Goal: Task Accomplishment & Management: Use online tool/utility

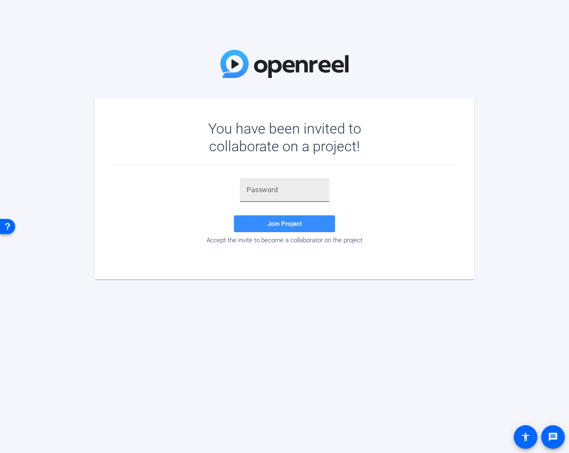
click at [256, 193] on input "text" at bounding box center [285, 190] width 76 height 10
paste input "Np&)b-"
type input "Np&)b-"
click at [283, 215] on span at bounding box center [284, 224] width 101 height 20
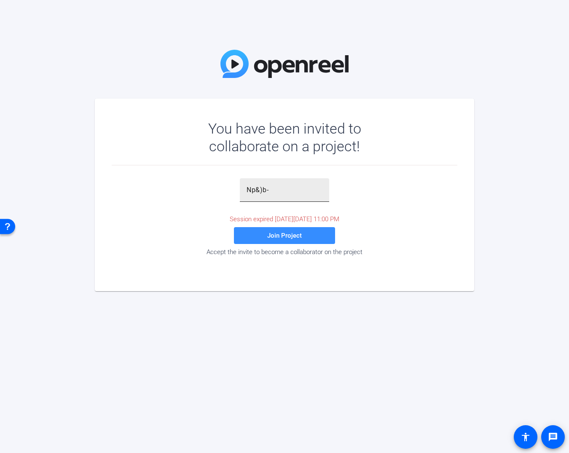
click at [241, 191] on div "Np&)b-" at bounding box center [284, 190] width 89 height 24
click at [258, 192] on input "Np&)b-" at bounding box center [285, 190] width 76 height 10
click at [266, 232] on span at bounding box center [284, 236] width 101 height 20
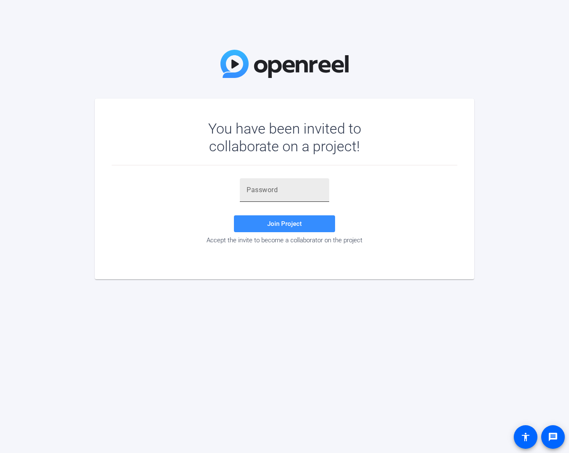
click at [252, 196] on div at bounding box center [285, 190] width 76 height 24
paste input "4RS897"
type input "4RS897"
click at [261, 225] on span at bounding box center [284, 224] width 101 height 20
click at [247, 186] on input "4RS897" at bounding box center [285, 190] width 76 height 10
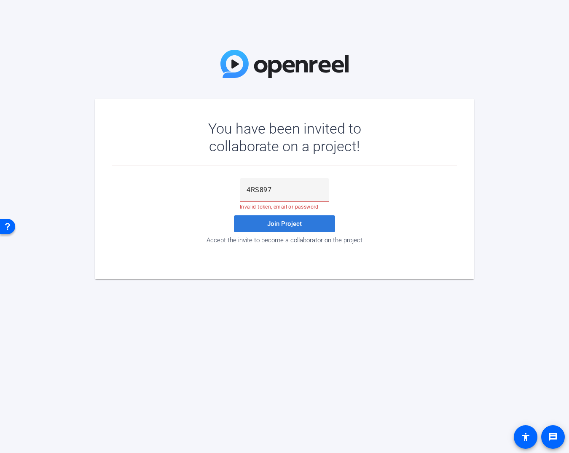
click at [257, 221] on span at bounding box center [284, 224] width 101 height 20
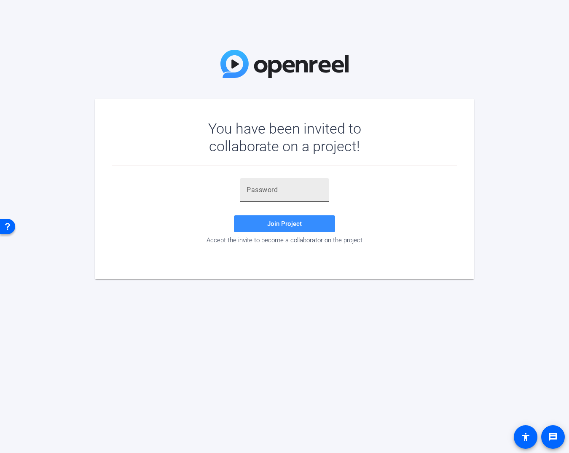
click at [292, 195] on div at bounding box center [285, 190] width 76 height 24
paste input "Np&)b-"
type input "Np&)b-"
click at [290, 224] on span "Join Project" at bounding box center [284, 224] width 35 height 8
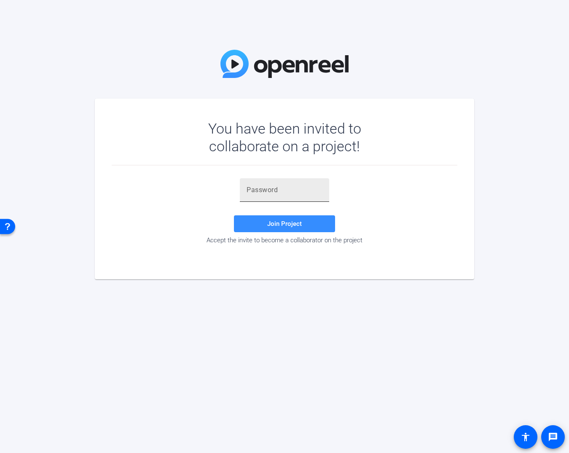
click at [267, 188] on input "text" at bounding box center [285, 190] width 76 height 10
paste input "yBC{Ql"
type input "yBC{Ql"
click at [271, 223] on span "Join Project" at bounding box center [284, 224] width 35 height 8
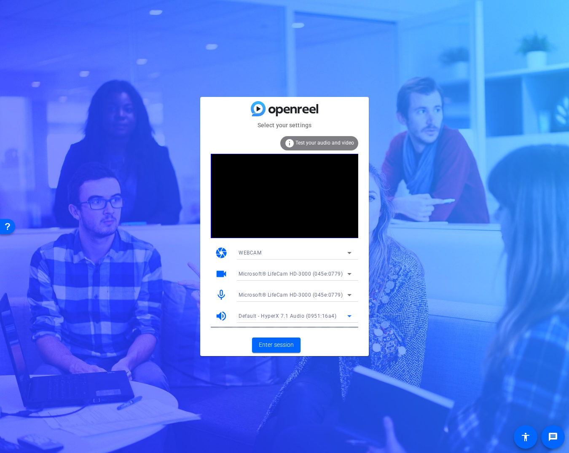
click at [274, 317] on span "Default - HyperX 7.1 Audio (0951:16a4)" at bounding box center [288, 316] width 98 height 6
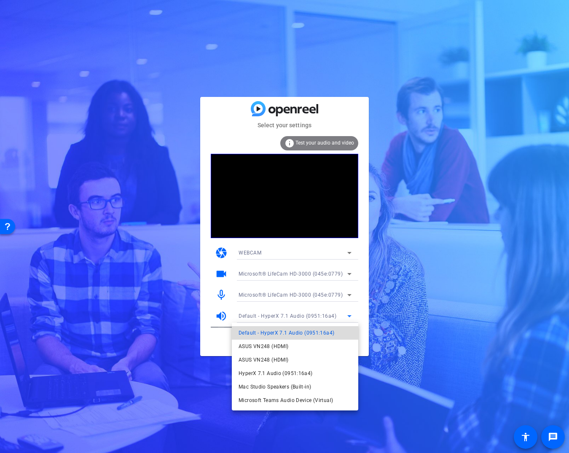
click at [273, 338] on span "Default - HyperX 7.1 Audio (0951:16a4)" at bounding box center [287, 333] width 96 height 10
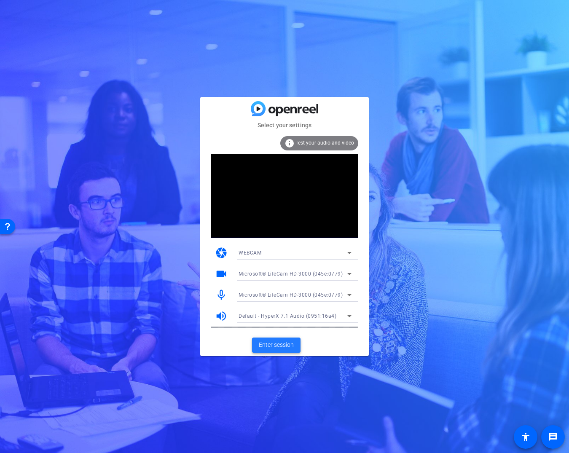
click at [274, 343] on span "Enter session" at bounding box center [276, 345] width 35 height 9
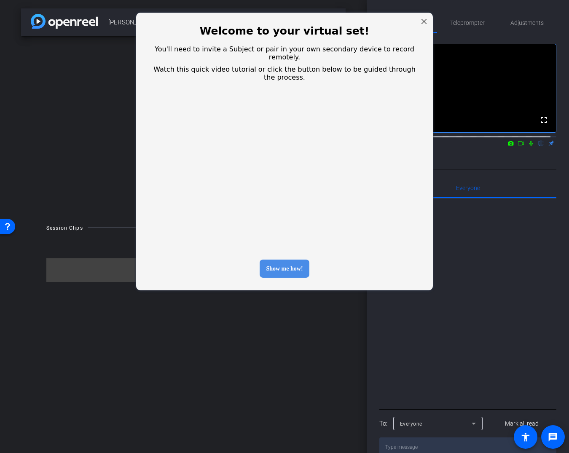
click at [271, 260] on div "Show me how!" at bounding box center [284, 269] width 49 height 18
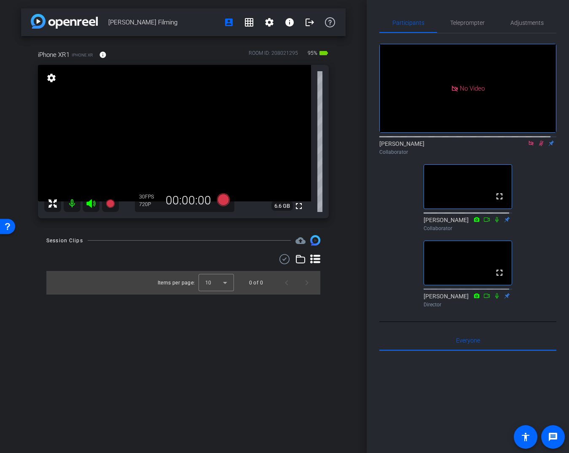
click at [536, 147] on mat-icon at bounding box center [541, 144] width 10 height 8
click at [528, 146] on icon at bounding box center [531, 143] width 7 height 6
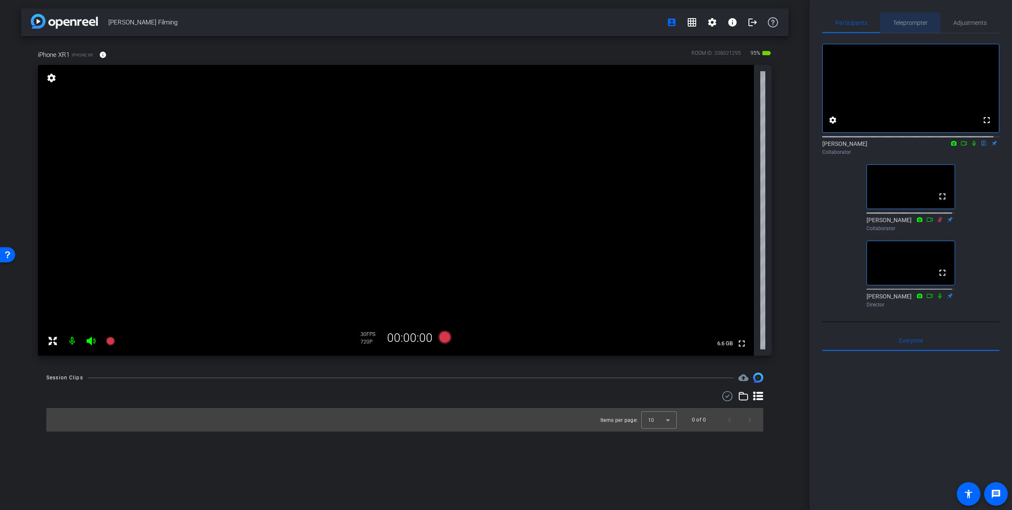
click at [569, 25] on div "Teleprompter" at bounding box center [910, 23] width 60 height 20
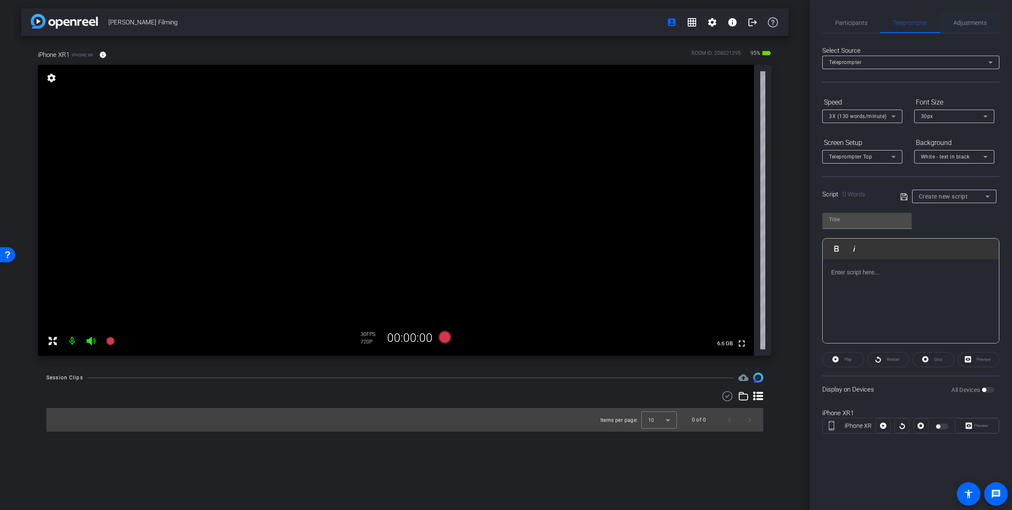
click at [569, 24] on span "Adjustments" at bounding box center [969, 23] width 33 height 6
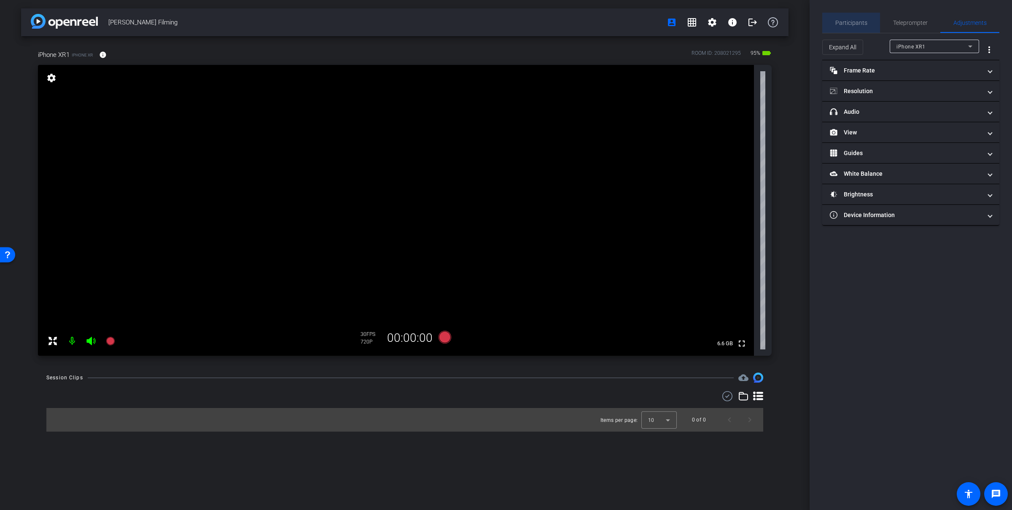
click at [569, 25] on span "Participants" at bounding box center [851, 23] width 32 height 6
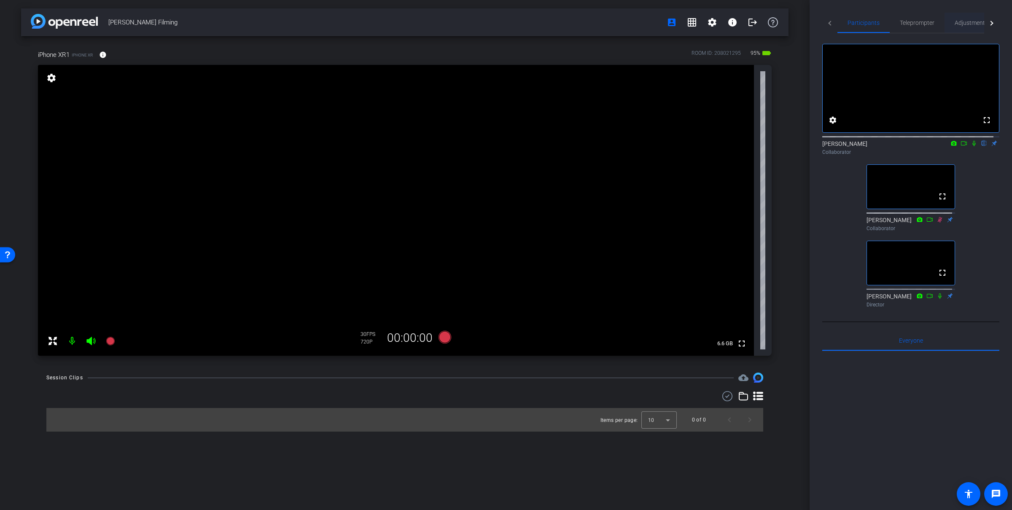
click at [569, 19] on span "Adjustments" at bounding box center [971, 23] width 33 height 20
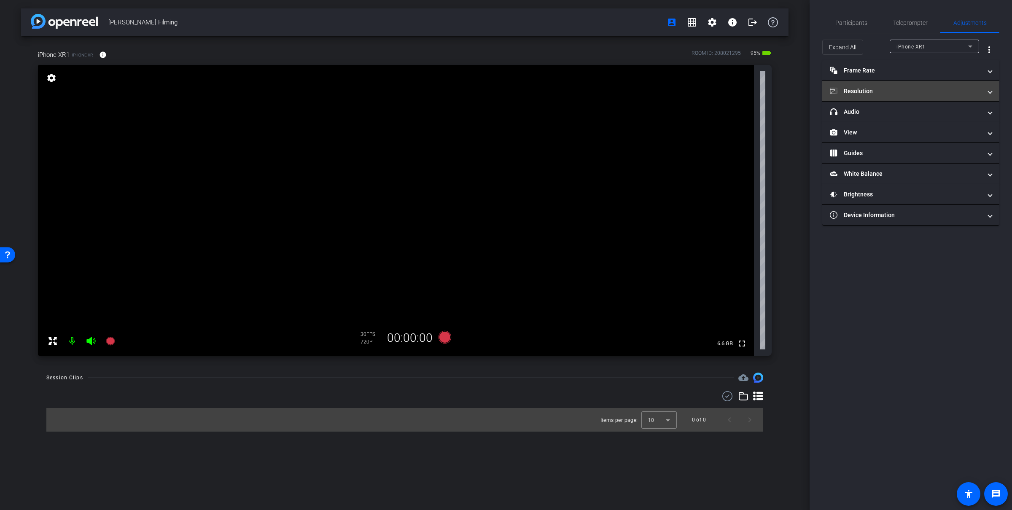
click at [569, 81] on mat-expansion-panel-header "Resolution" at bounding box center [910, 91] width 177 height 20
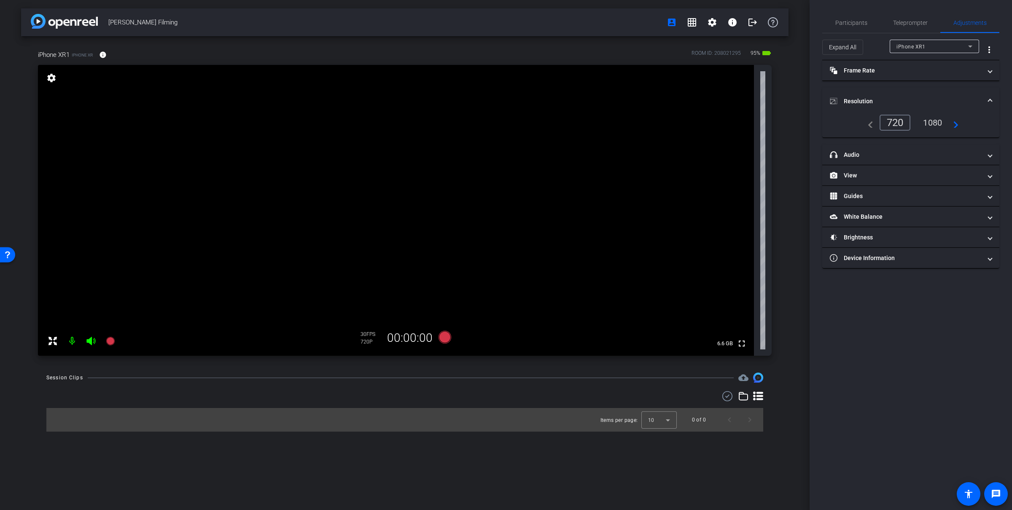
click at [569, 119] on div "1080" at bounding box center [933, 123] width 32 height 14
click at [569, 20] on span "Participants" at bounding box center [851, 23] width 32 height 6
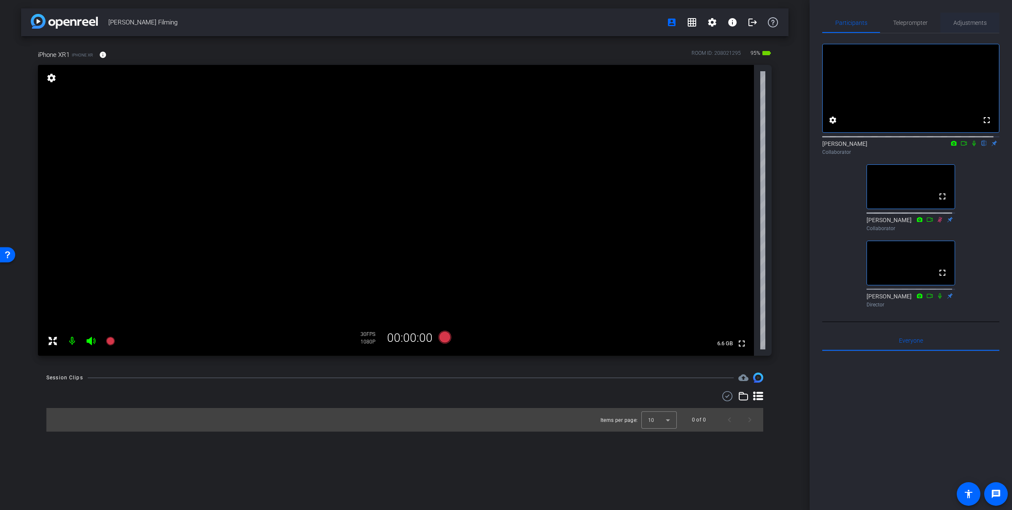
click at [569, 19] on span "Adjustments" at bounding box center [969, 23] width 33 height 20
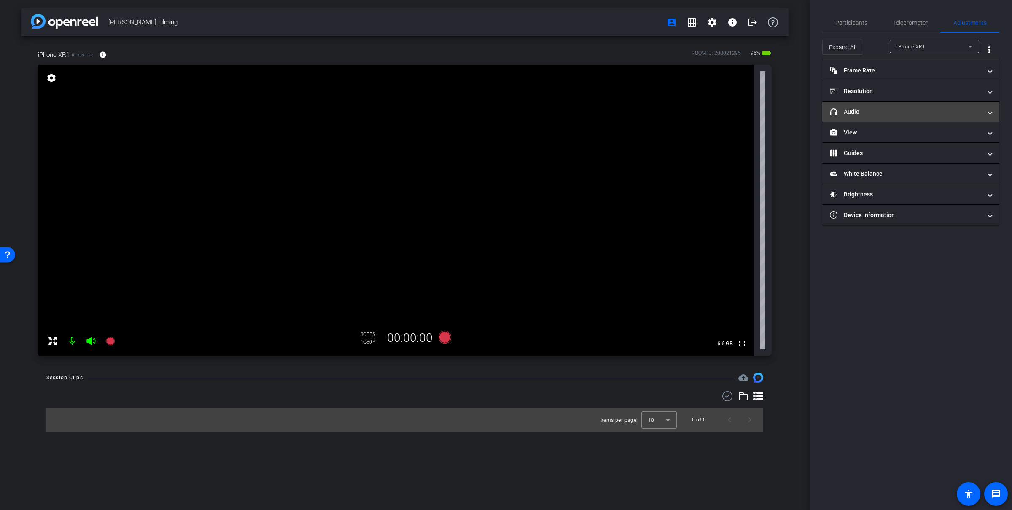
click at [569, 113] on mat-panel-title "headphone icon Audio" at bounding box center [906, 112] width 152 height 9
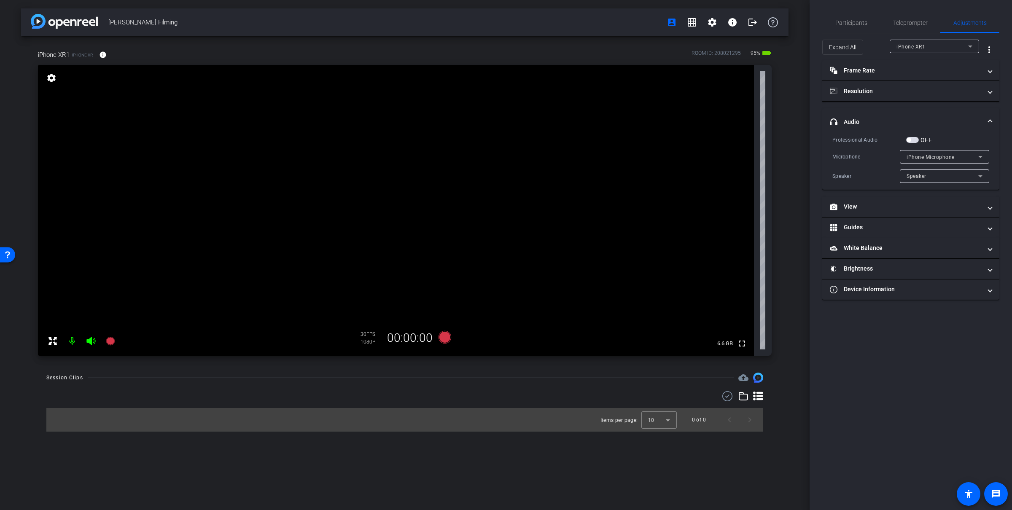
click at [569, 148] on div "Professional Audio OFF Microphone iPhone Microphone Speaker Speaker" at bounding box center [910, 159] width 157 height 48
click at [569, 140] on span "button" at bounding box center [912, 140] width 13 height 6
click at [569, 152] on div "iPhone Microphone" at bounding box center [943, 157] width 72 height 11
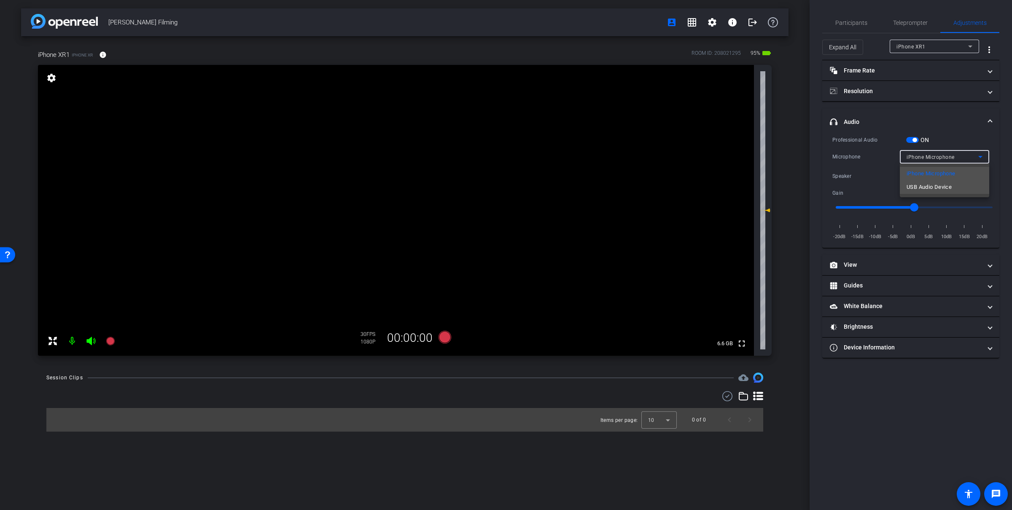
click at [569, 189] on span "USB Audio Device" at bounding box center [929, 187] width 45 height 10
type input "-7"
click at [569, 206] on input "range" at bounding box center [914, 207] width 175 height 19
click at [569, 168] on div at bounding box center [944, 168] width 89 height 9
click at [569, 162] on div "USB Audio Device" at bounding box center [945, 156] width 76 height 13
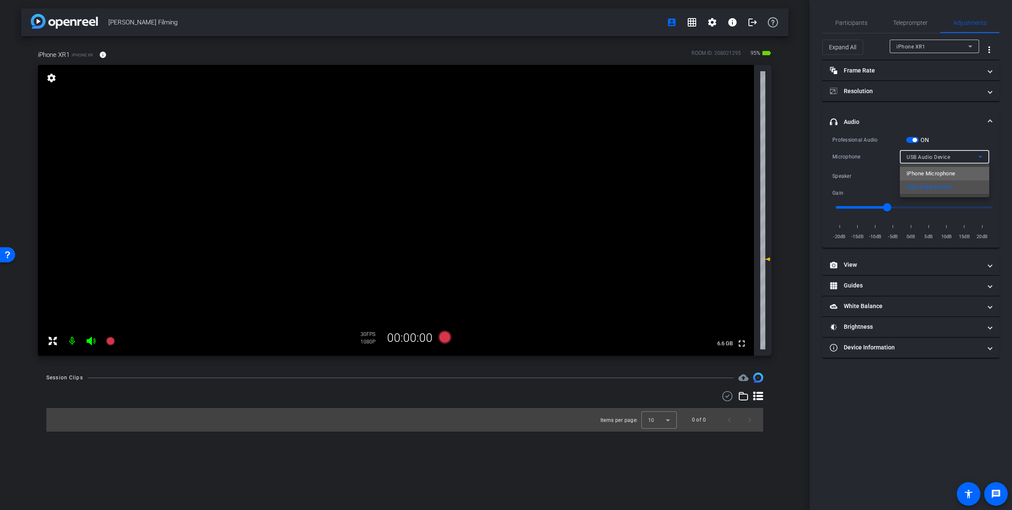
click at [569, 171] on span "iPhone Microphone" at bounding box center [931, 174] width 48 height 10
click at [569, 140] on span "button" at bounding box center [912, 140] width 13 height 6
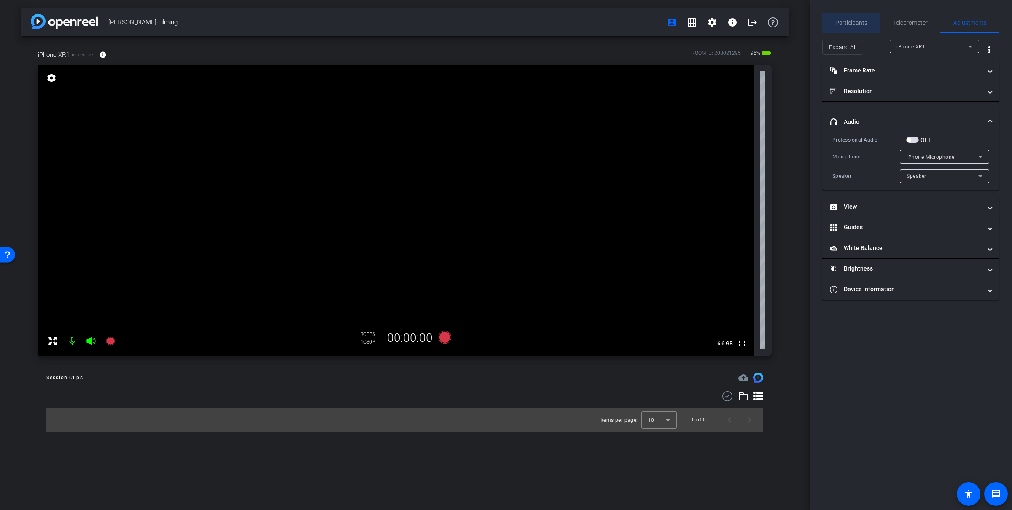
click at [569, 22] on span "Participants" at bounding box center [851, 23] width 32 height 6
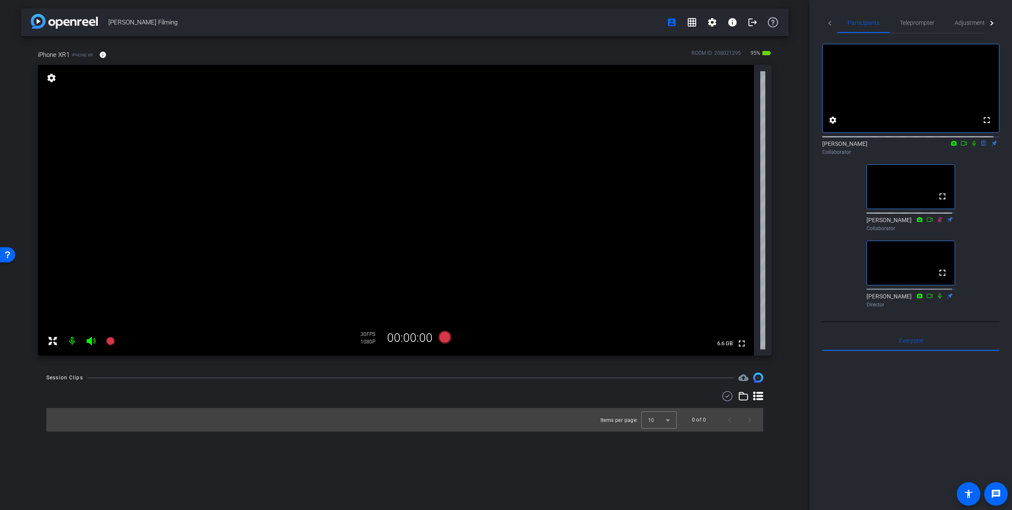
click at [569, 146] on icon at bounding box center [974, 143] width 7 height 6
click at [569, 146] on icon at bounding box center [964, 143] width 7 height 6
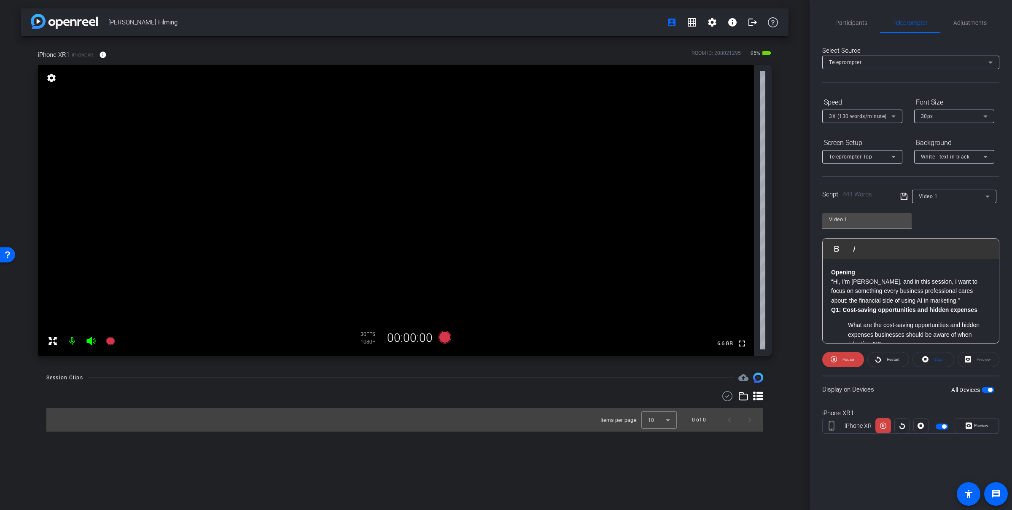
click at [569, 54] on div "[PERSON_NAME] Filming account_box grid_on settings info logout iPhone XR1 iPhon…" at bounding box center [405, 255] width 810 height 510
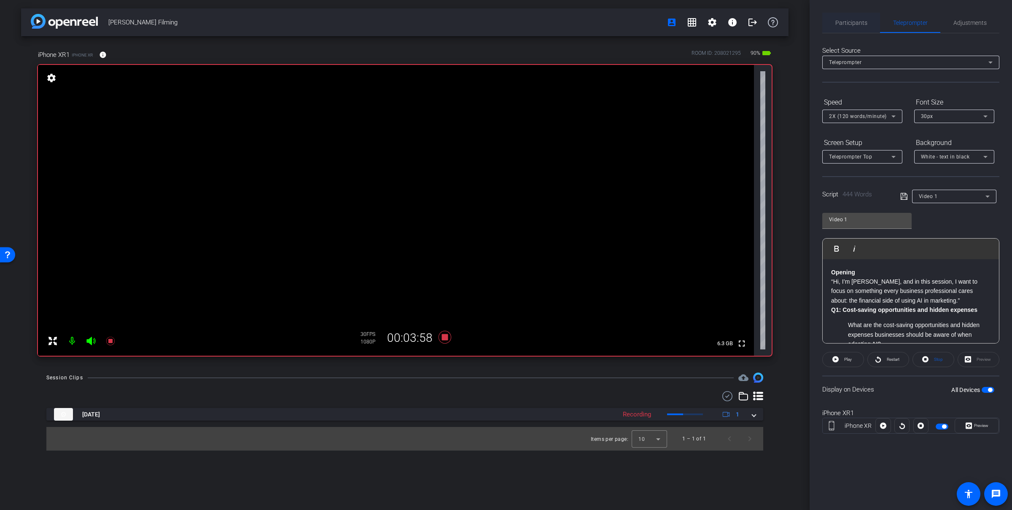
click at [569, 31] on div "Participants" at bounding box center [851, 23] width 58 height 20
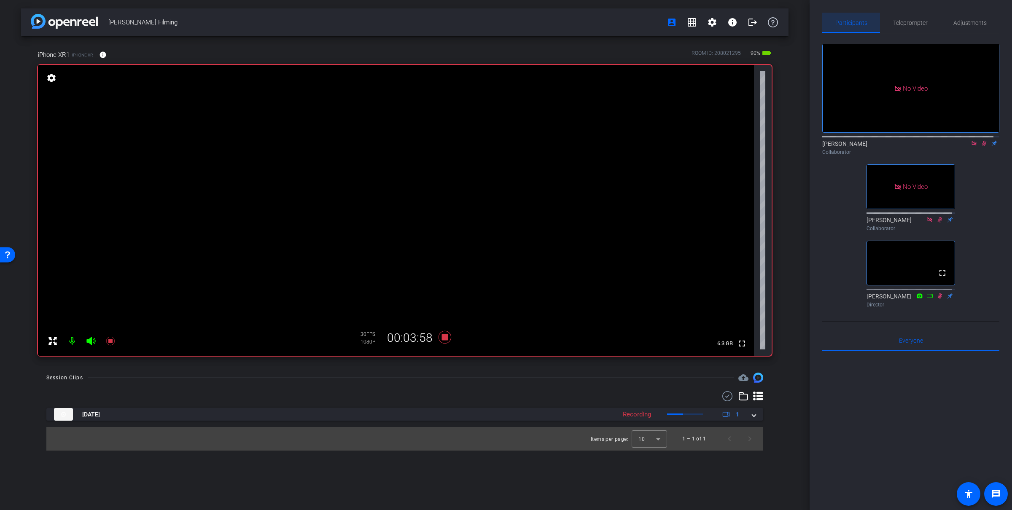
click at [569, 27] on span "Participants" at bounding box center [851, 23] width 32 height 20
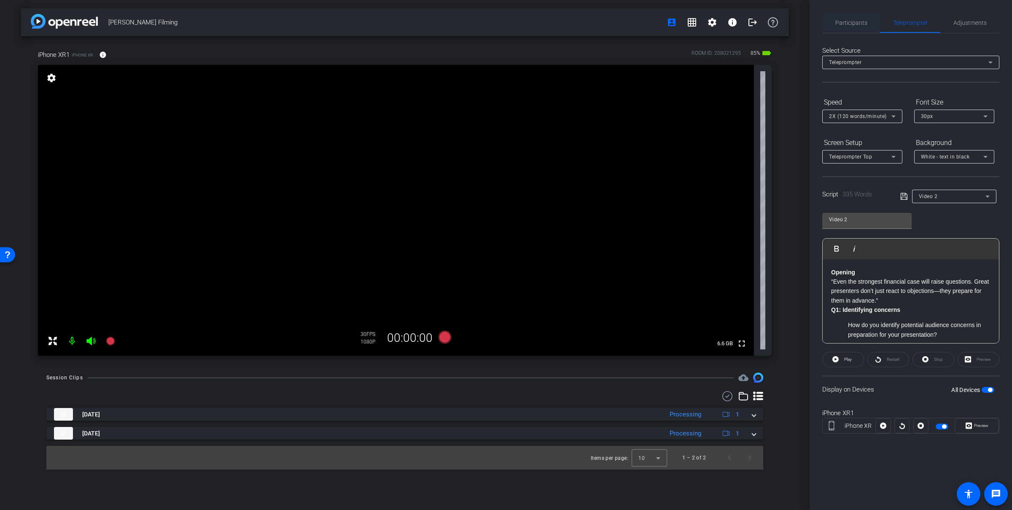
type input "Video 3"
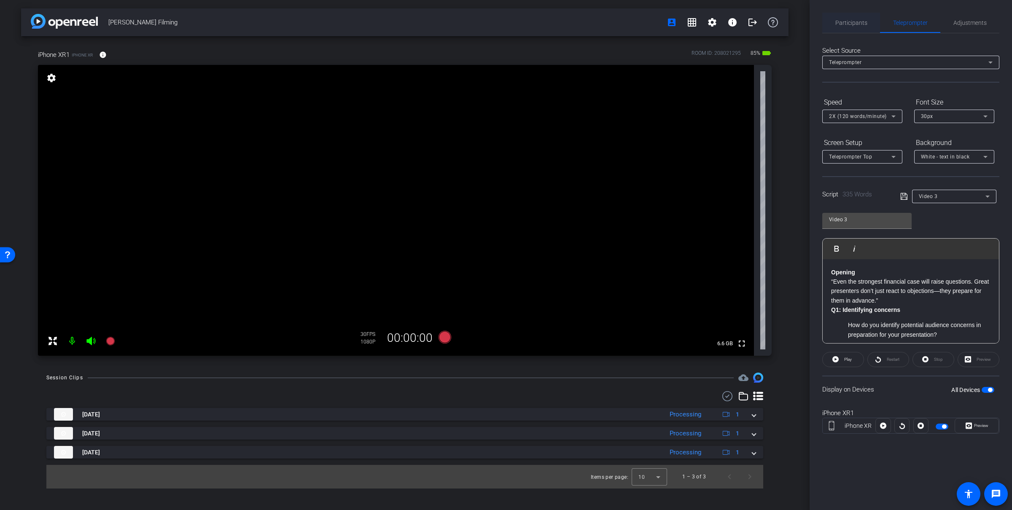
click at [569, 23] on span "Participants" at bounding box center [851, 23] width 32 height 6
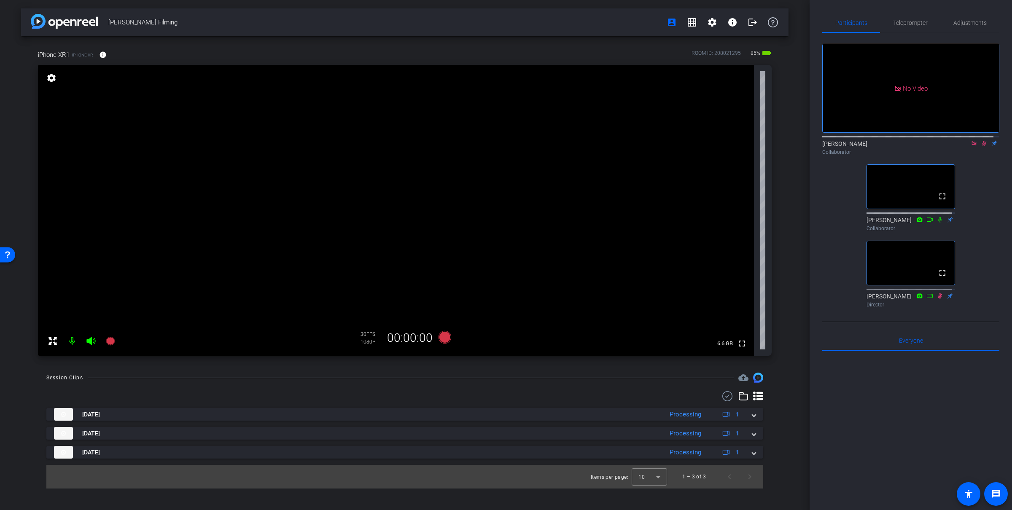
click at [569, 135] on div "No Video [PERSON_NAME] Collaborator fullscreen [PERSON_NAME] Collaborator fulls…" at bounding box center [910, 172] width 177 height 278
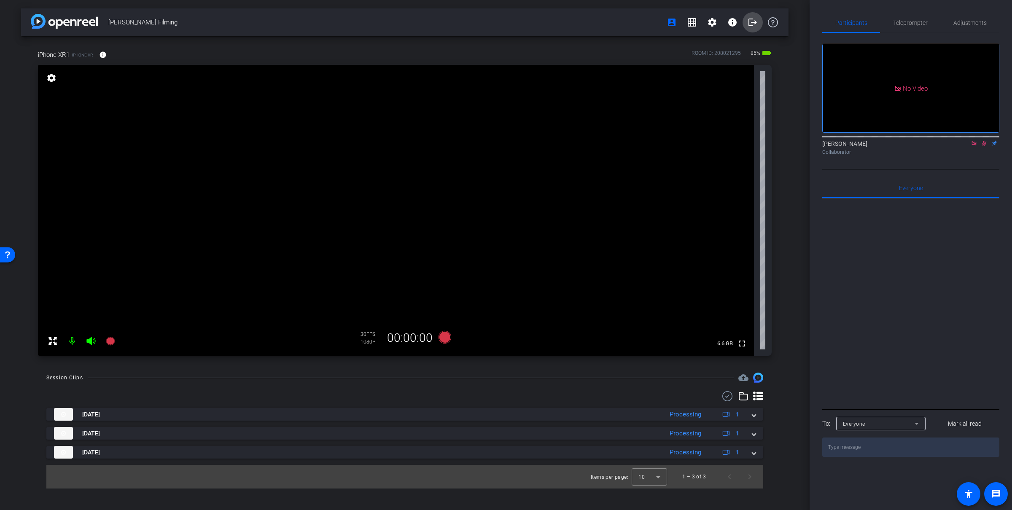
click at [569, 28] on span at bounding box center [753, 22] width 20 height 20
